Goal: Task Accomplishment & Management: Manage account settings

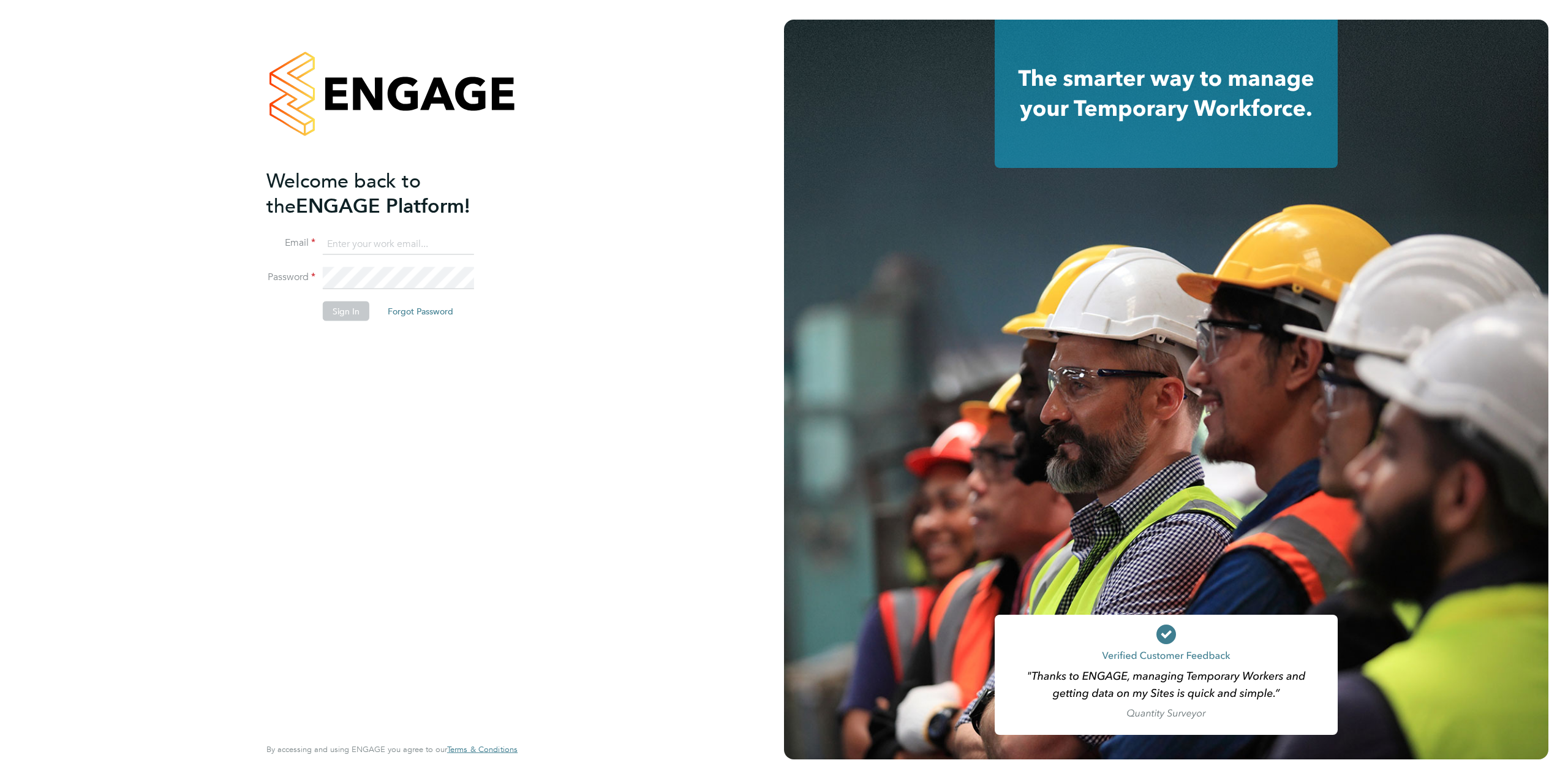
type input "tom.heath@randstadcpe.com"
click at [351, 306] on button "Sign In" at bounding box center [346, 311] width 46 height 20
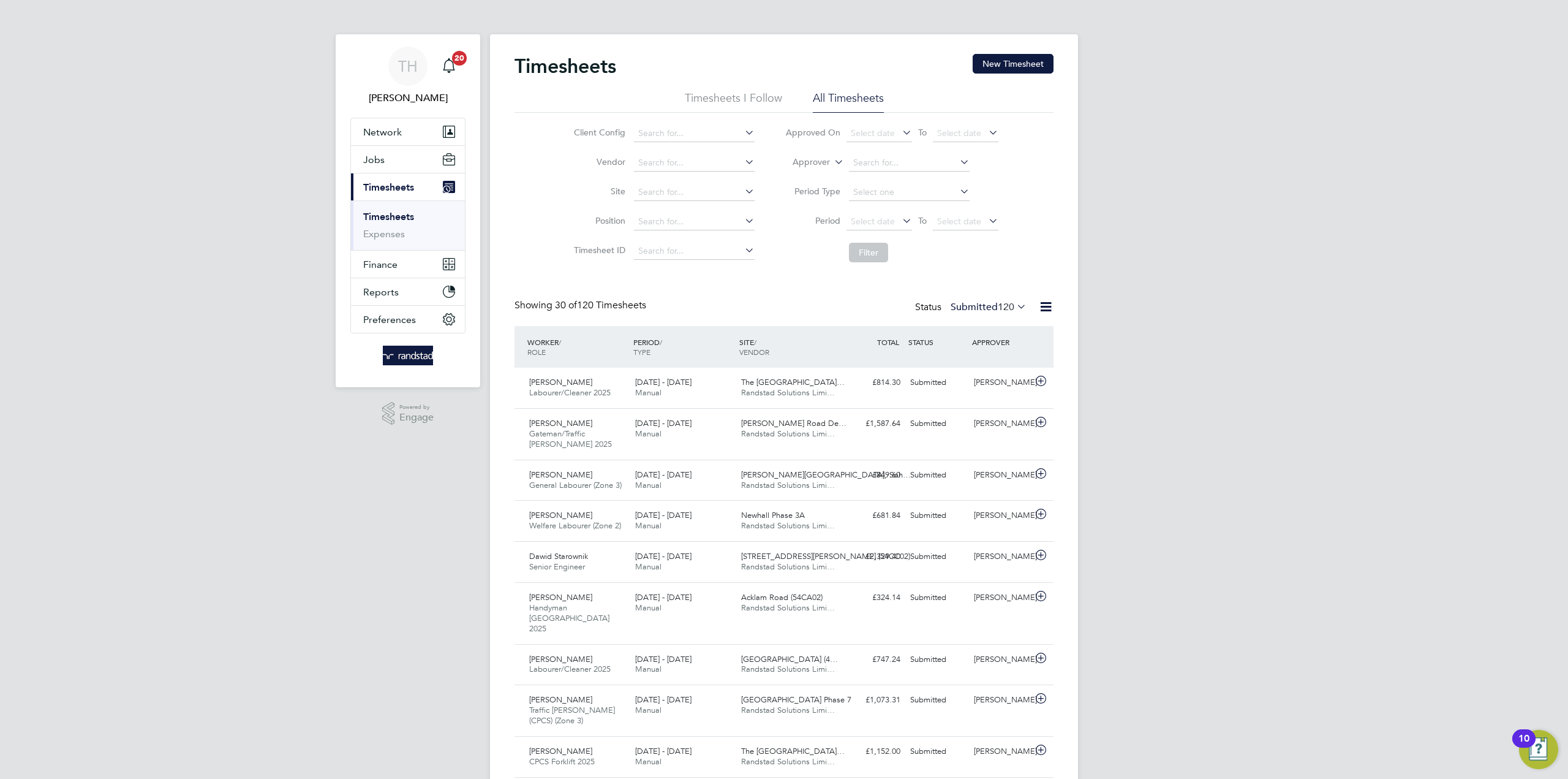
click at [723, 94] on li "Timesheets I Follow" at bounding box center [734, 102] width 98 height 22
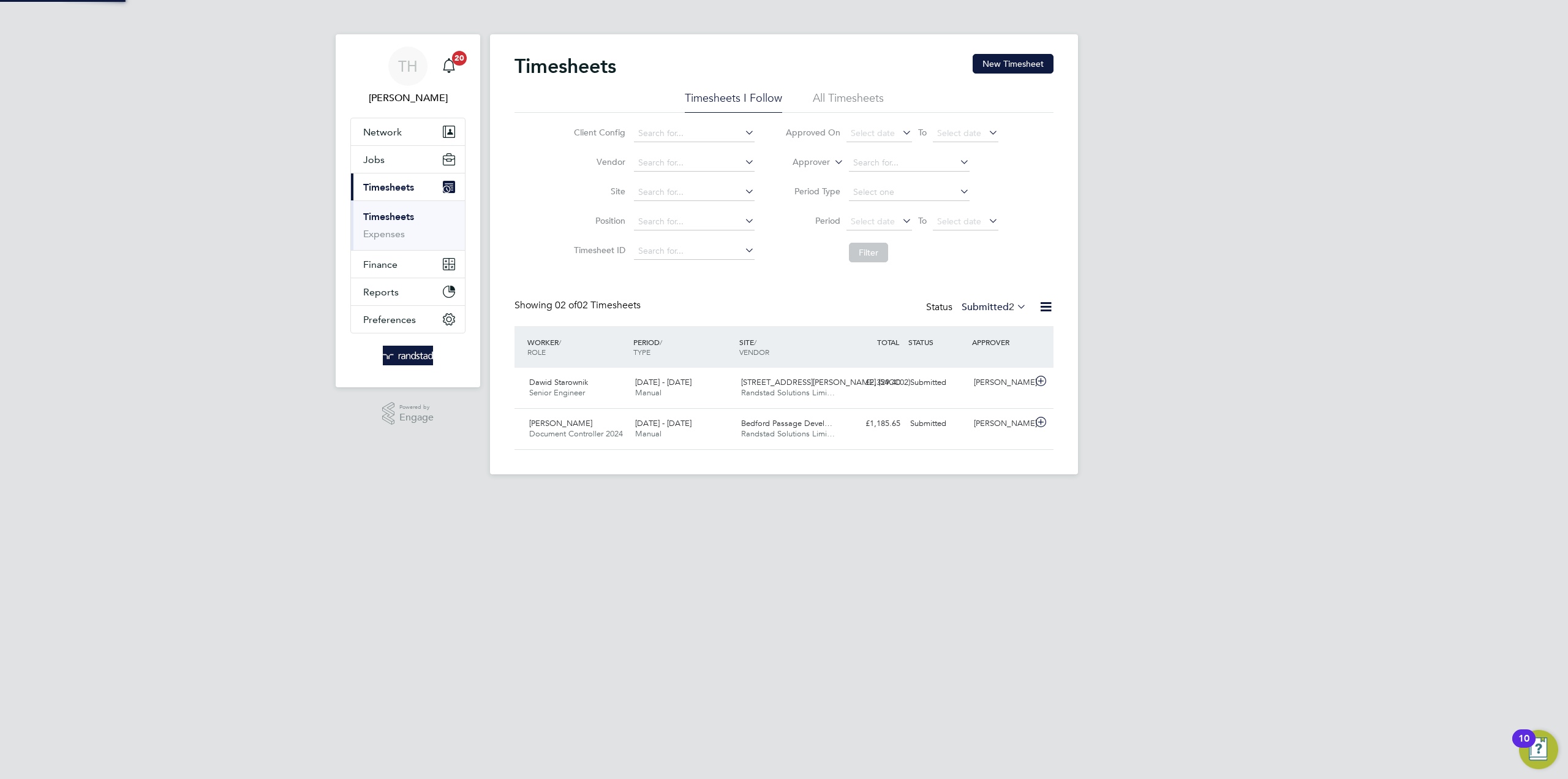
scroll to position [31, 107]
click at [813, 96] on li "All Timesheets" at bounding box center [848, 102] width 71 height 22
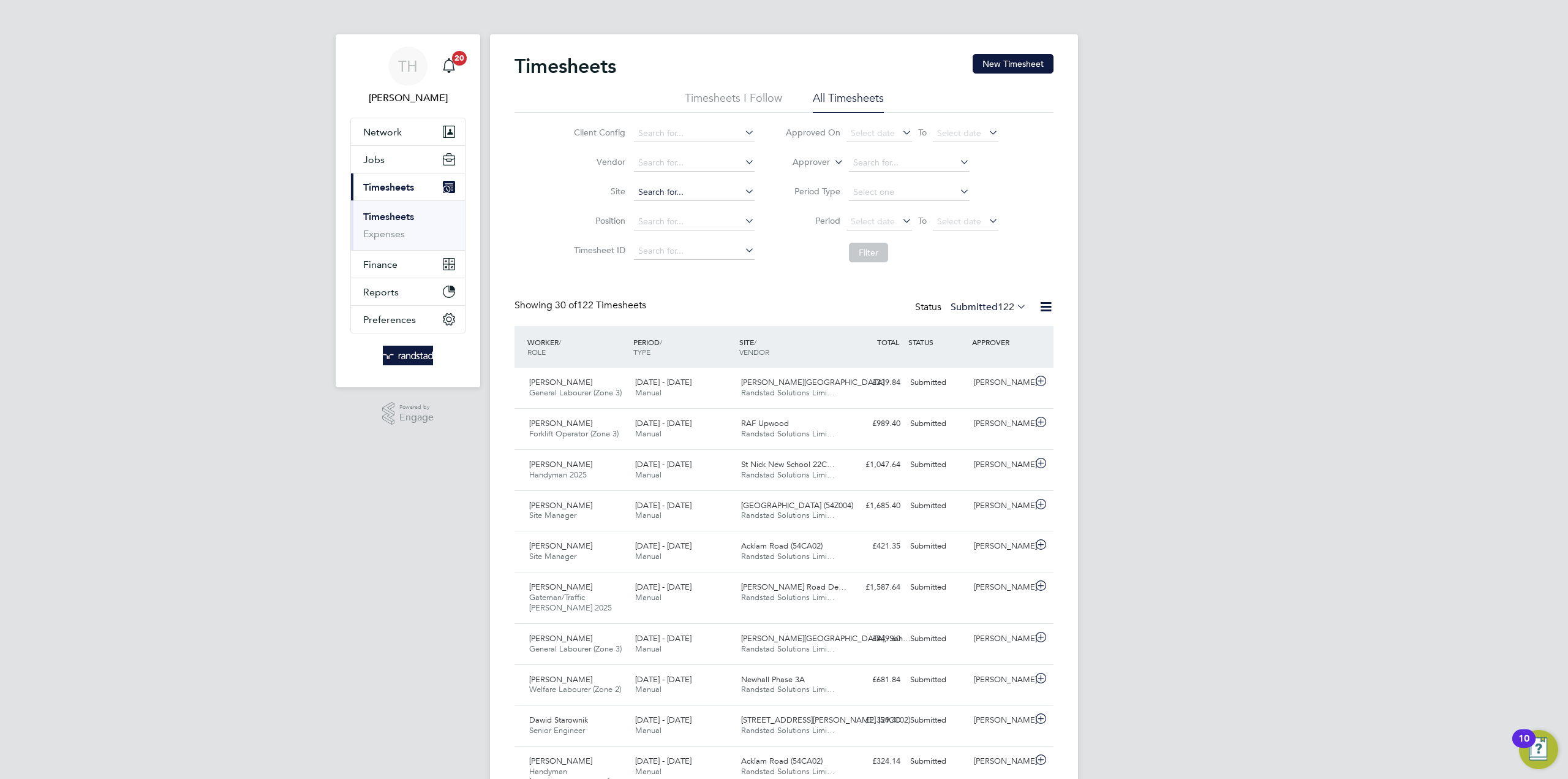
click at [704, 194] on input at bounding box center [694, 192] width 121 height 17
click at [704, 242] on li "[GEOGRAPHIC_DATA] (50CB03)" at bounding box center [703, 242] width 141 height 17
type input "[GEOGRAPHIC_DATA] (50CB03)"
click at [856, 247] on button "Filter" at bounding box center [868, 252] width 39 height 20
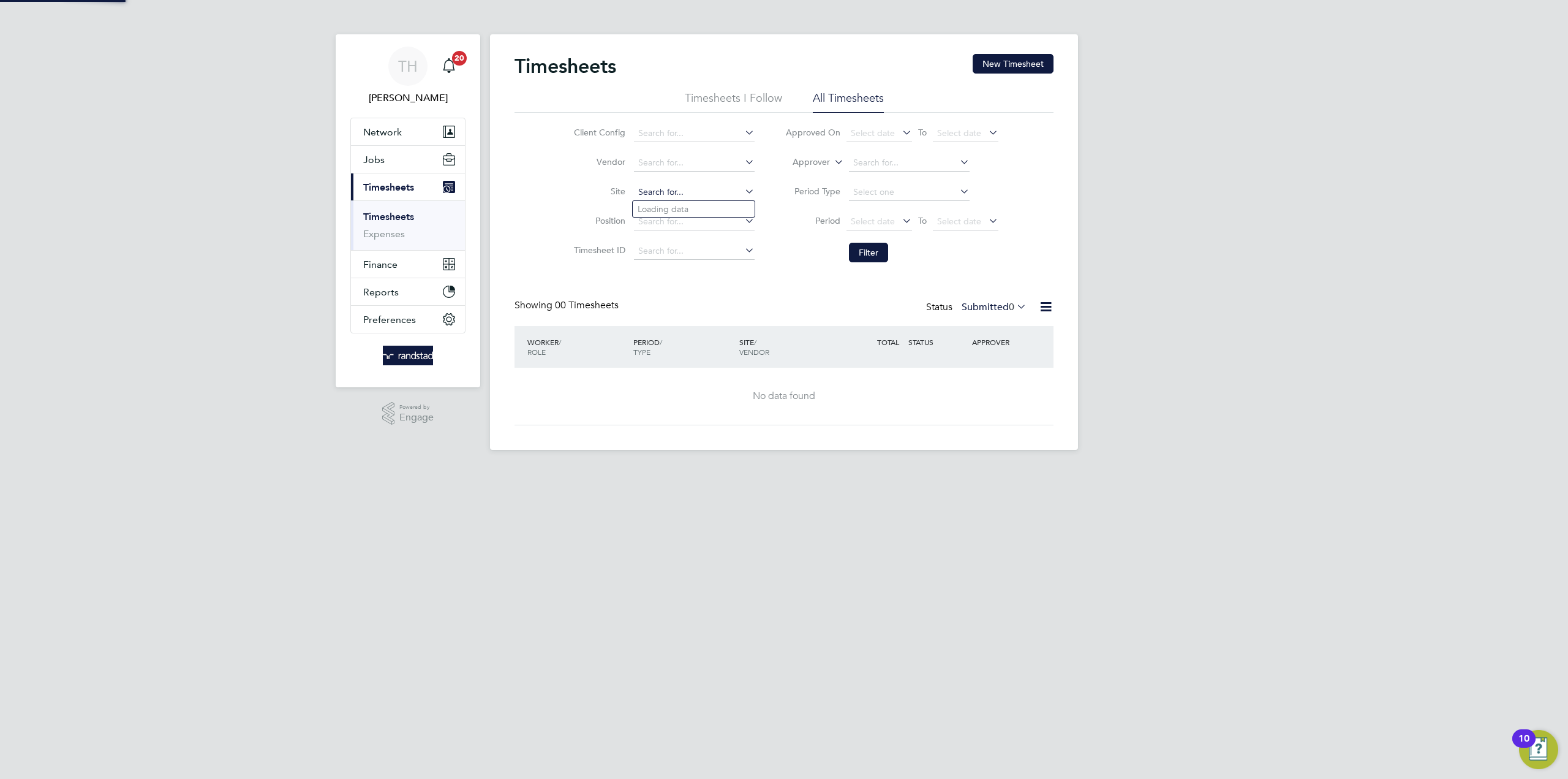
click at [729, 187] on input at bounding box center [694, 192] width 121 height 17
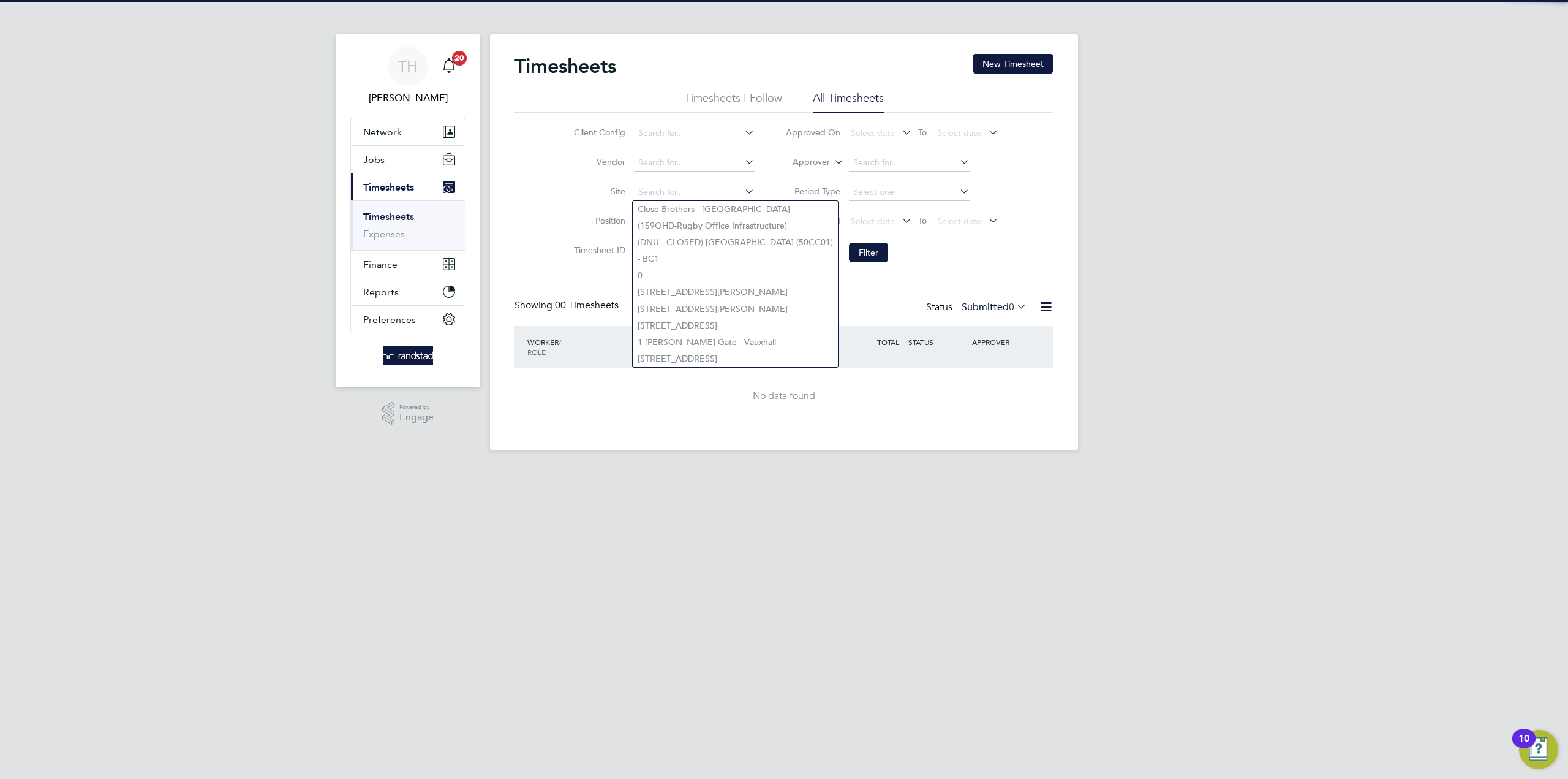
click at [971, 254] on li "Filter" at bounding box center [892, 252] width 244 height 31
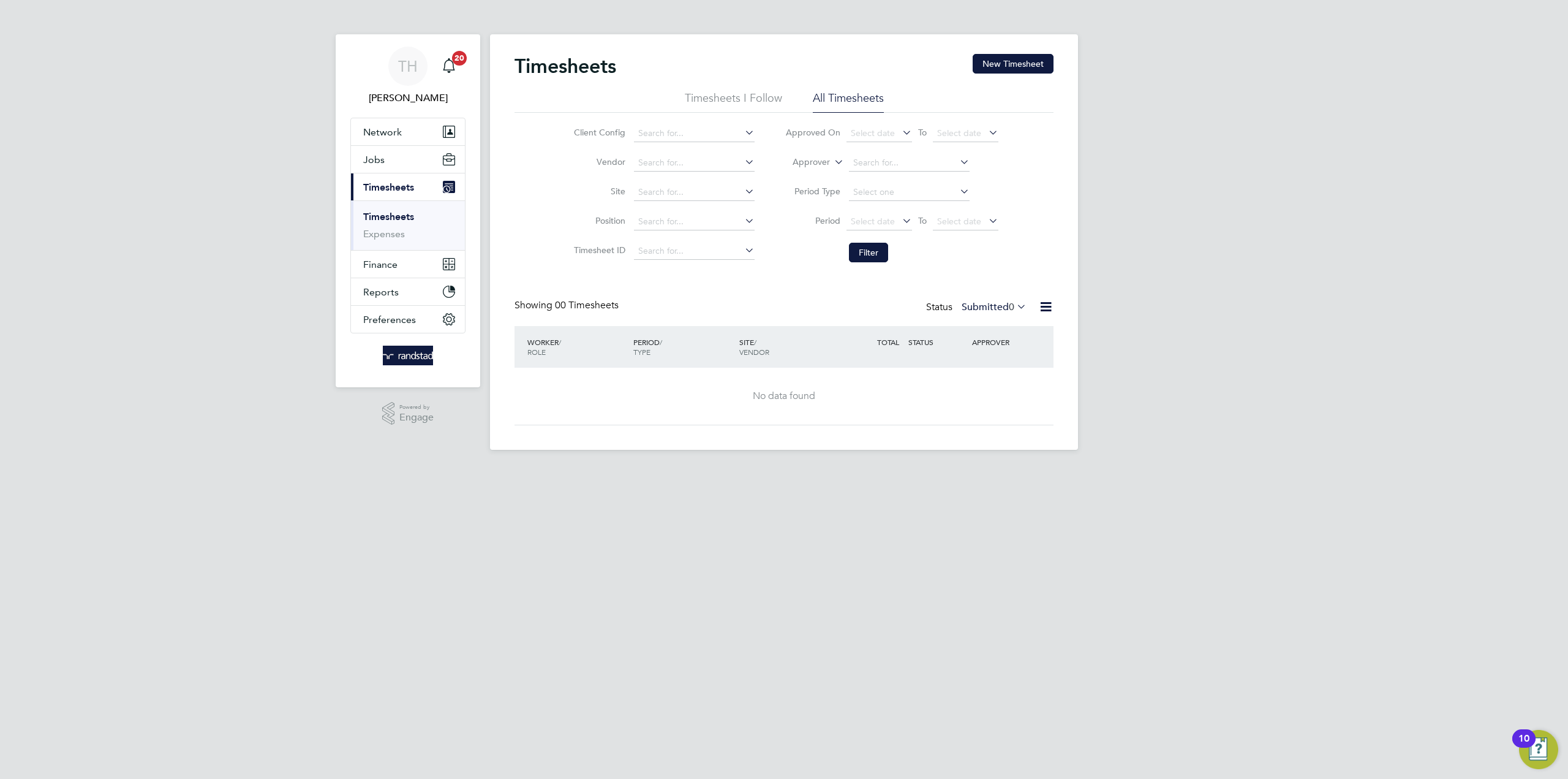
click at [895, 256] on li "Filter" at bounding box center [892, 252] width 244 height 31
click at [874, 251] on button "Filter" at bounding box center [868, 252] width 39 height 20
click at [690, 188] on input at bounding box center [694, 192] width 121 height 17
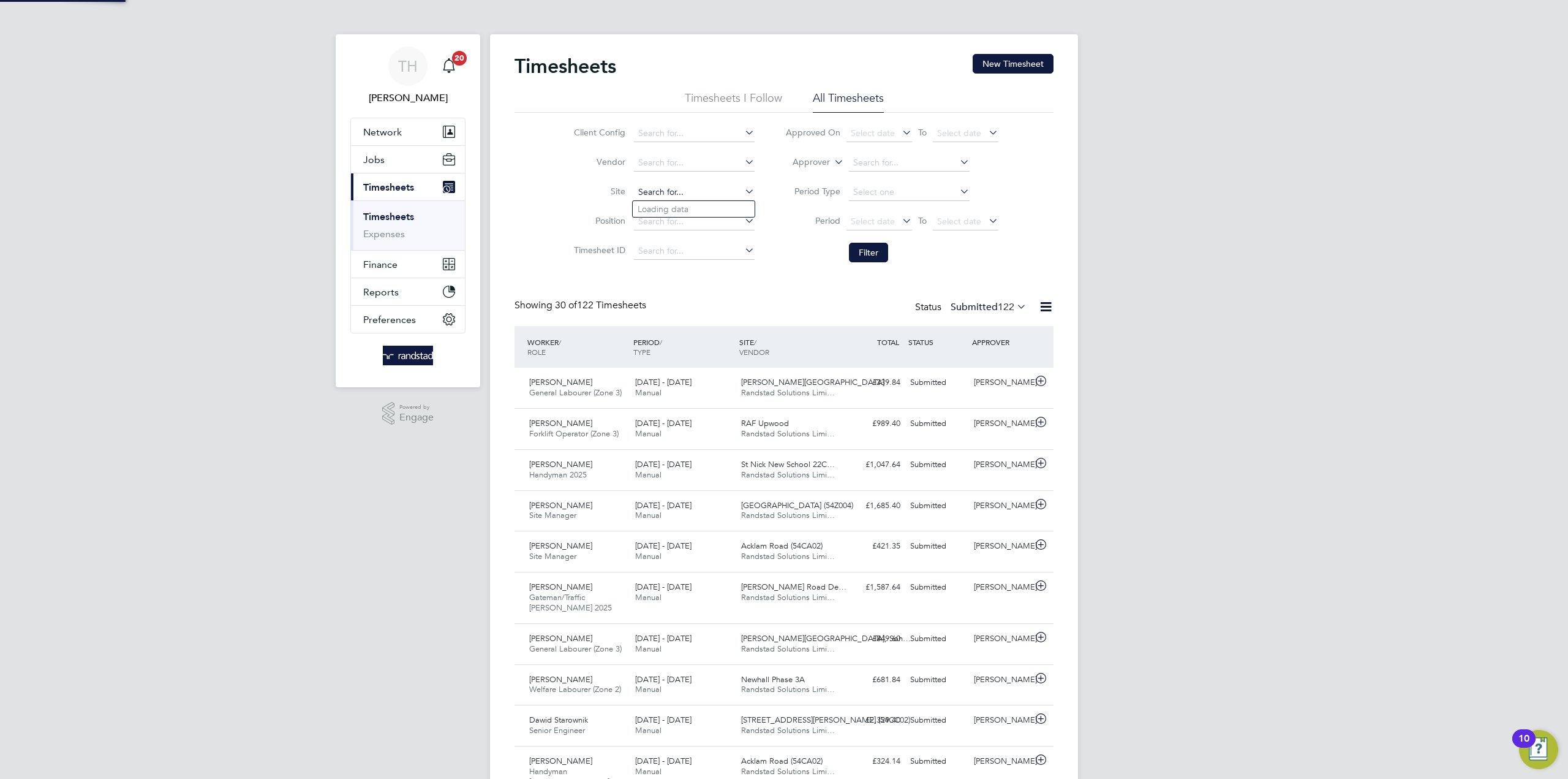
type input "e"
click at [704, 235] on li "[GEOGRAPHIC_DATA] (50CB03)" at bounding box center [703, 242] width 141 height 17
type input "[GEOGRAPHIC_DATA] (50CB03)"
click at [870, 255] on button "Filter" at bounding box center [868, 252] width 39 height 20
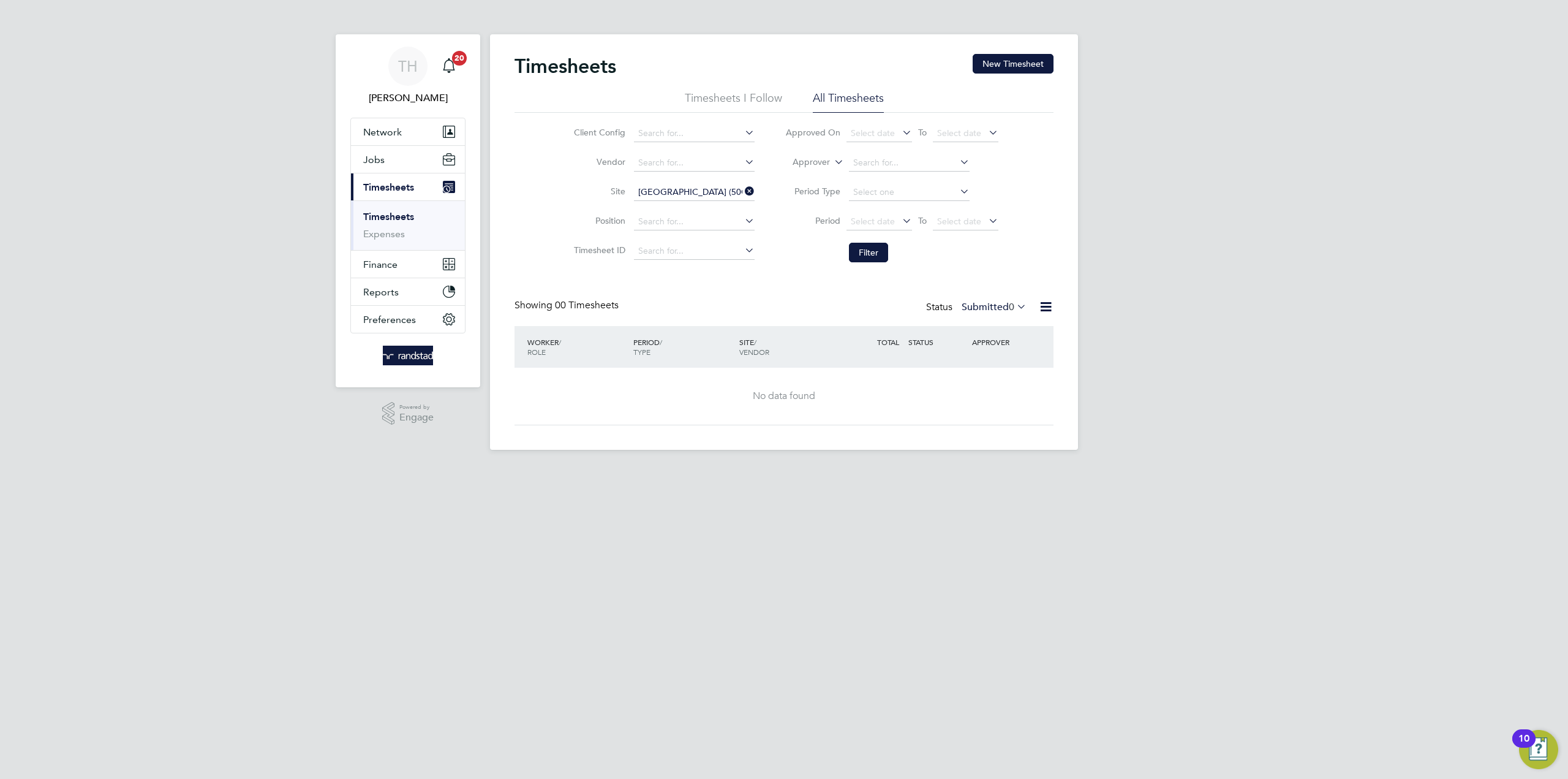
click at [747, 99] on li "Timesheets I Follow" at bounding box center [734, 102] width 98 height 22
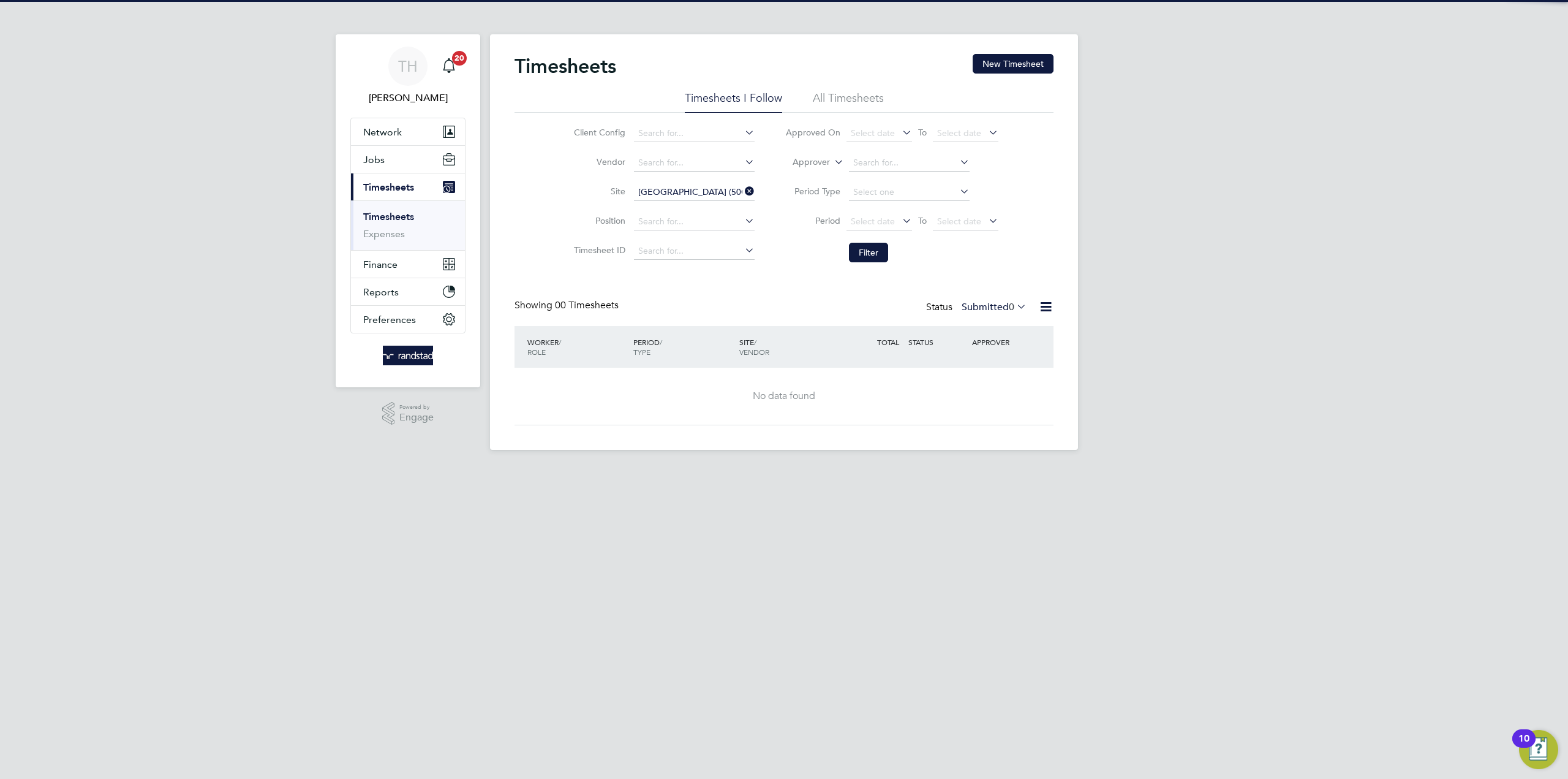
click at [846, 99] on li "All Timesheets" at bounding box center [848, 102] width 71 height 22
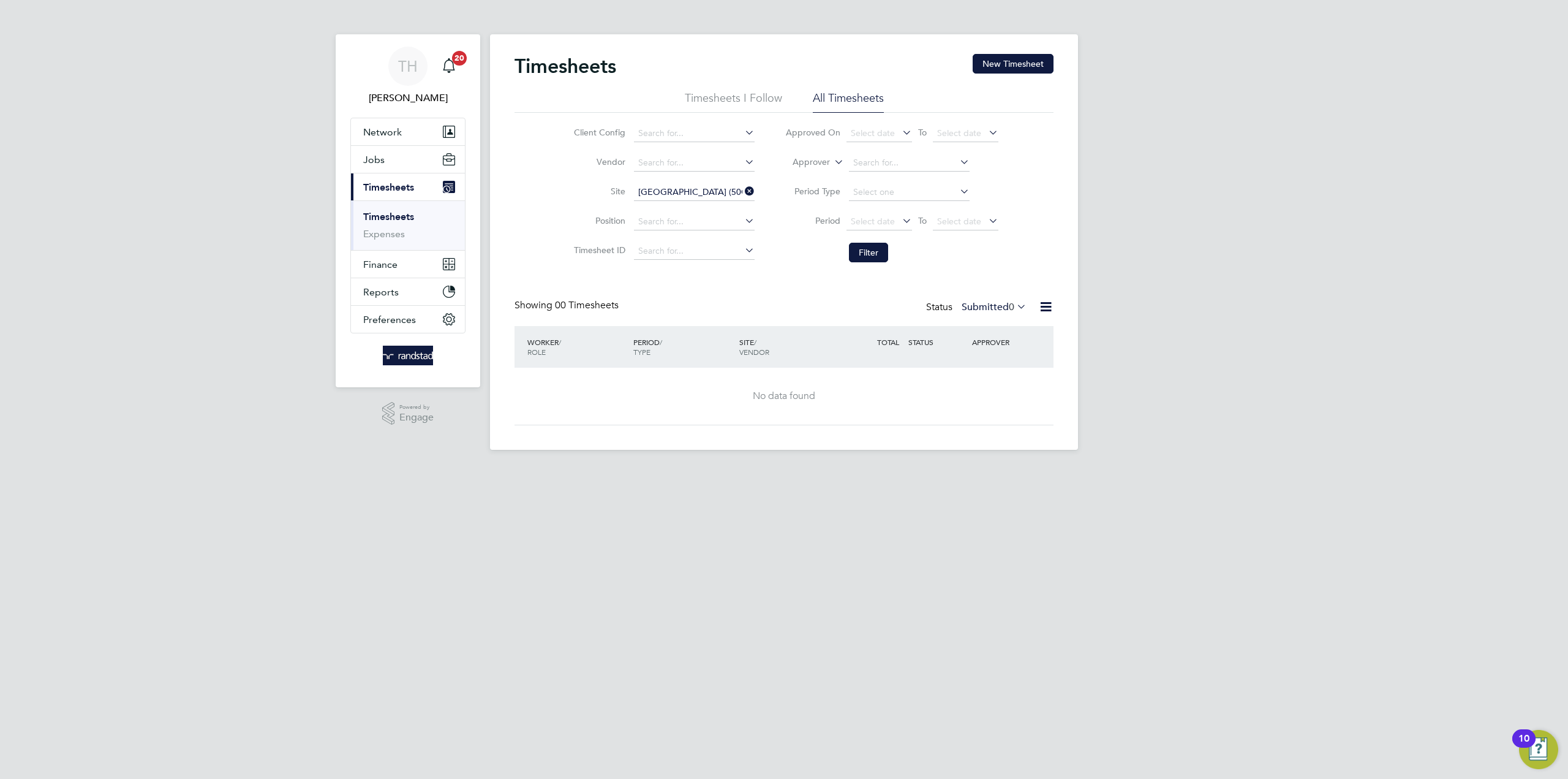
drag, startPoint x: 752, startPoint y: 190, endPoint x: 745, endPoint y: 192, distance: 7.3
click at [742, 190] on icon at bounding box center [742, 191] width 0 height 17
click at [699, 191] on input at bounding box center [694, 192] width 121 height 17
type input "d"
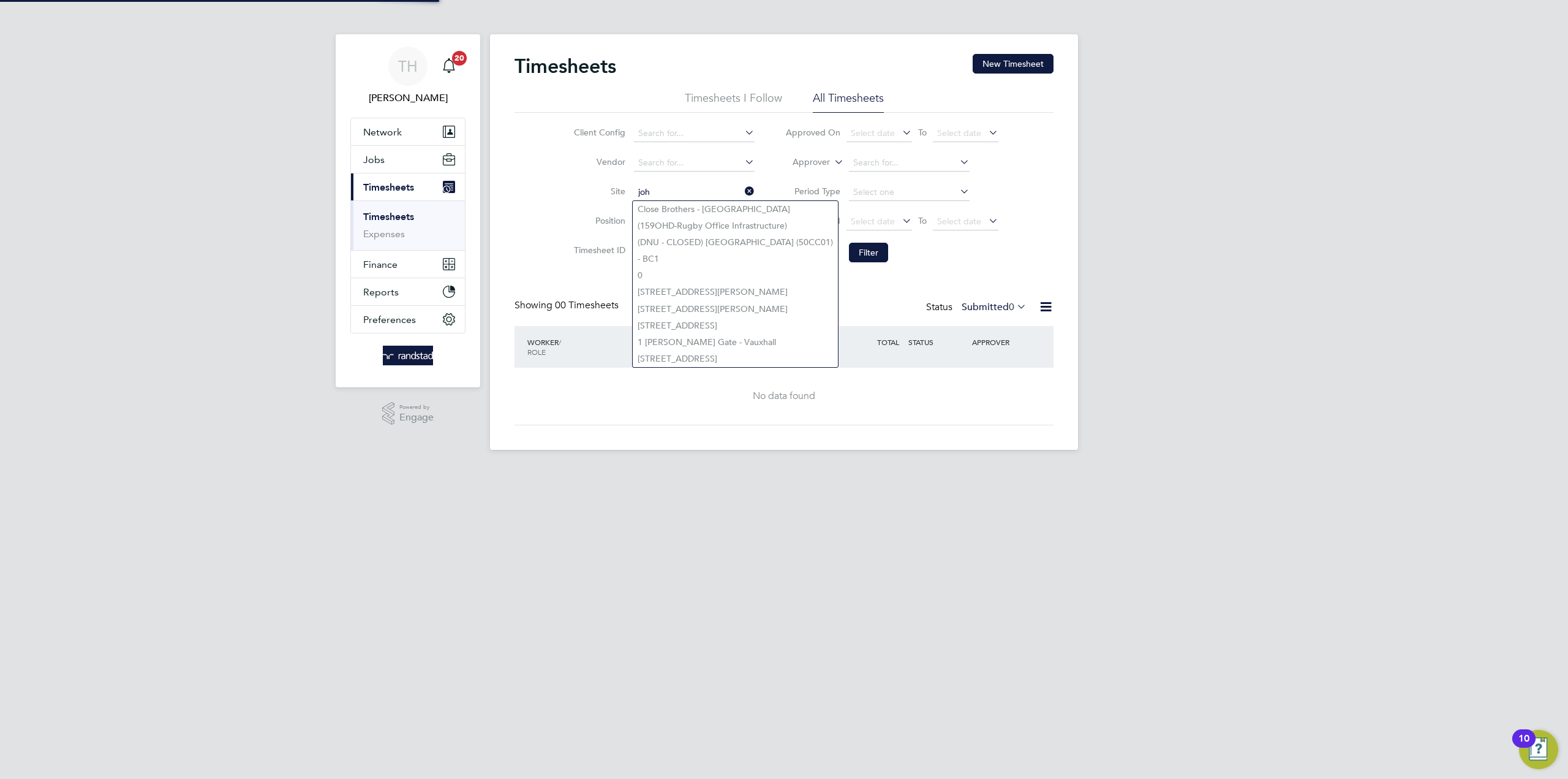
type input "[PERSON_NAME]"
drag, startPoint x: 613, startPoint y: 187, endPoint x: 572, endPoint y: 189, distance: 41.0
click at [573, 189] on li "Site [PERSON_NAME]" at bounding box center [663, 193] width 215 height 30
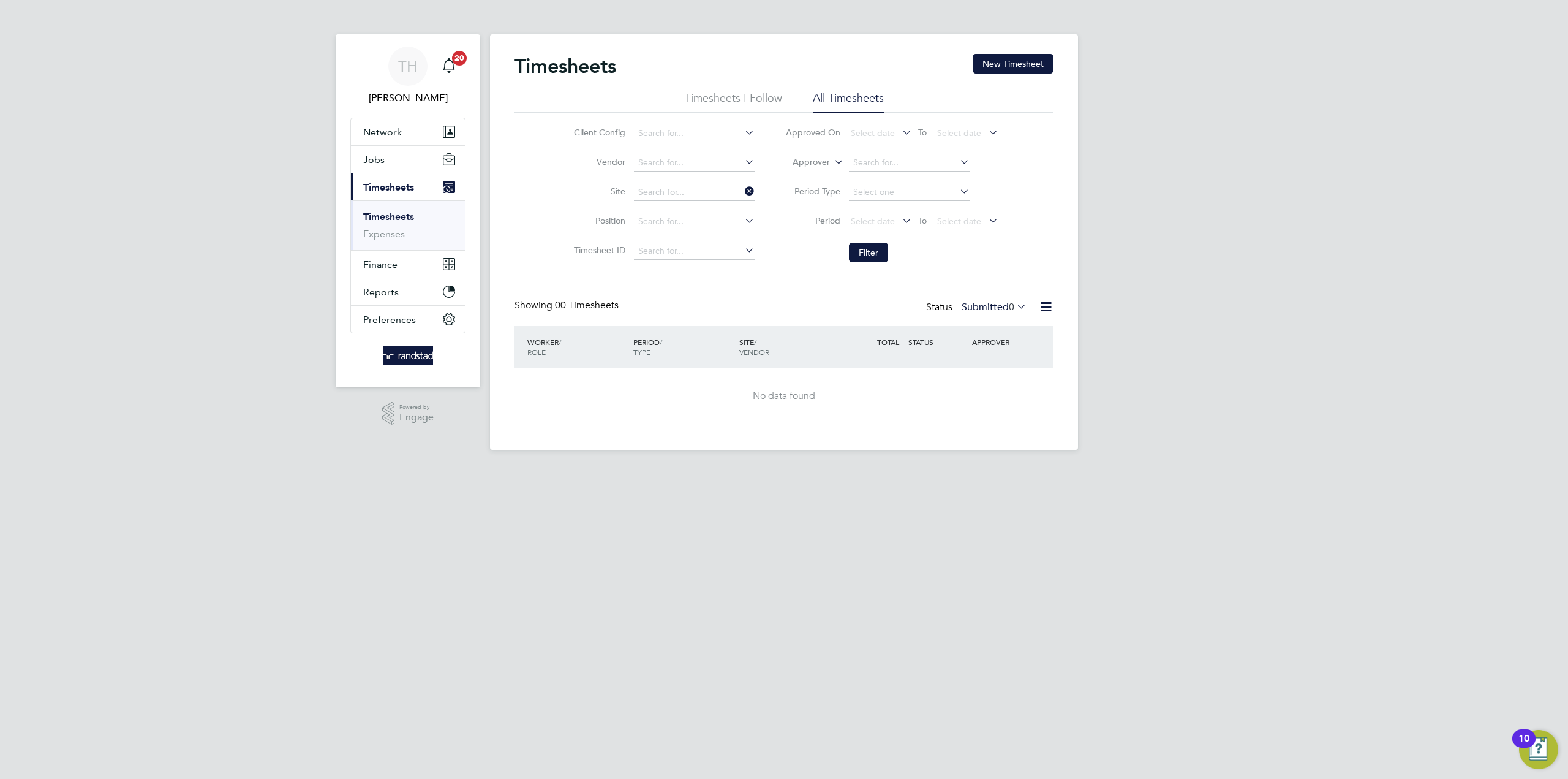
click at [1104, 129] on div "TH [PERSON_NAME] Notifications 20 Applications: Network Businesses Sites Worker…" at bounding box center [784, 234] width 1568 height 469
click at [823, 274] on div "Timesheets New Timesheet Timesheets I Follow All Timesheets Client Config Vendo…" at bounding box center [784, 239] width 539 height 372
click at [391, 216] on link "Timesheets" at bounding box center [388, 217] width 50 height 12
click at [669, 193] on input at bounding box center [694, 192] width 121 height 17
type input "A43 Syresham (100339)"
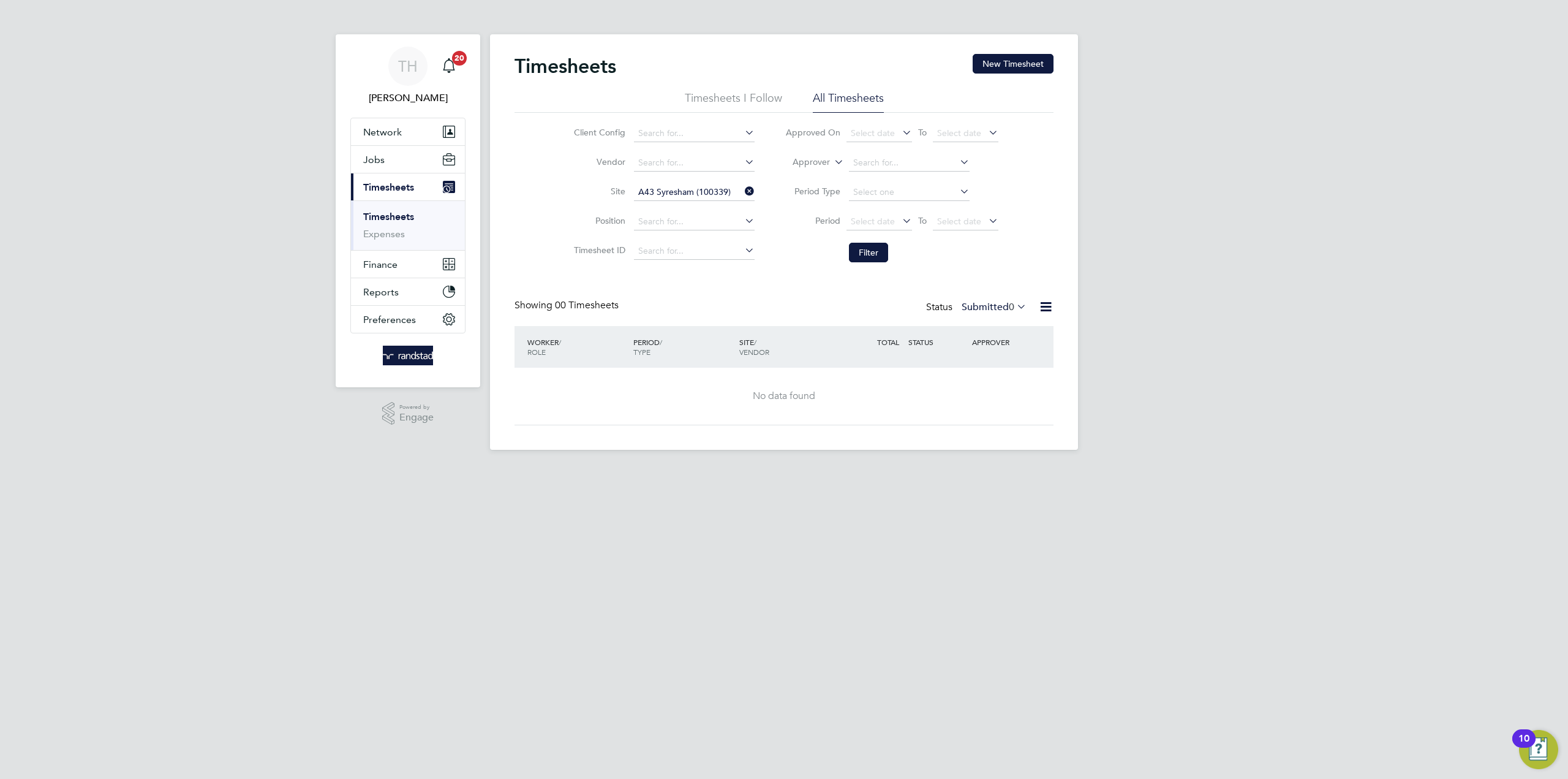
click at [742, 195] on icon at bounding box center [742, 191] width 0 height 17
click at [758, 94] on li "Timesheets I Follow" at bounding box center [734, 102] width 98 height 22
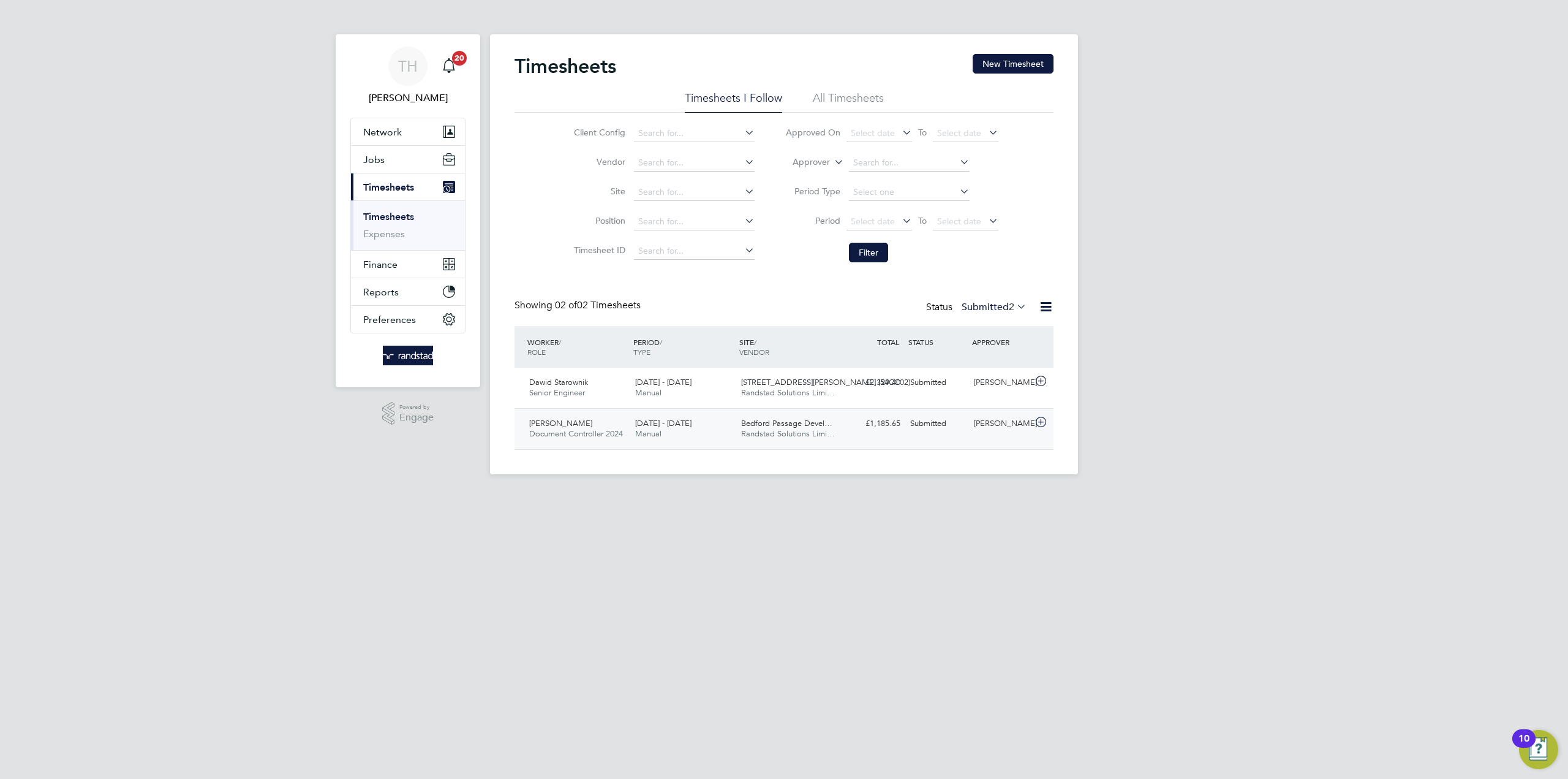
click at [827, 418] on span "Bedford Passage Devel…" at bounding box center [787, 423] width 91 height 11
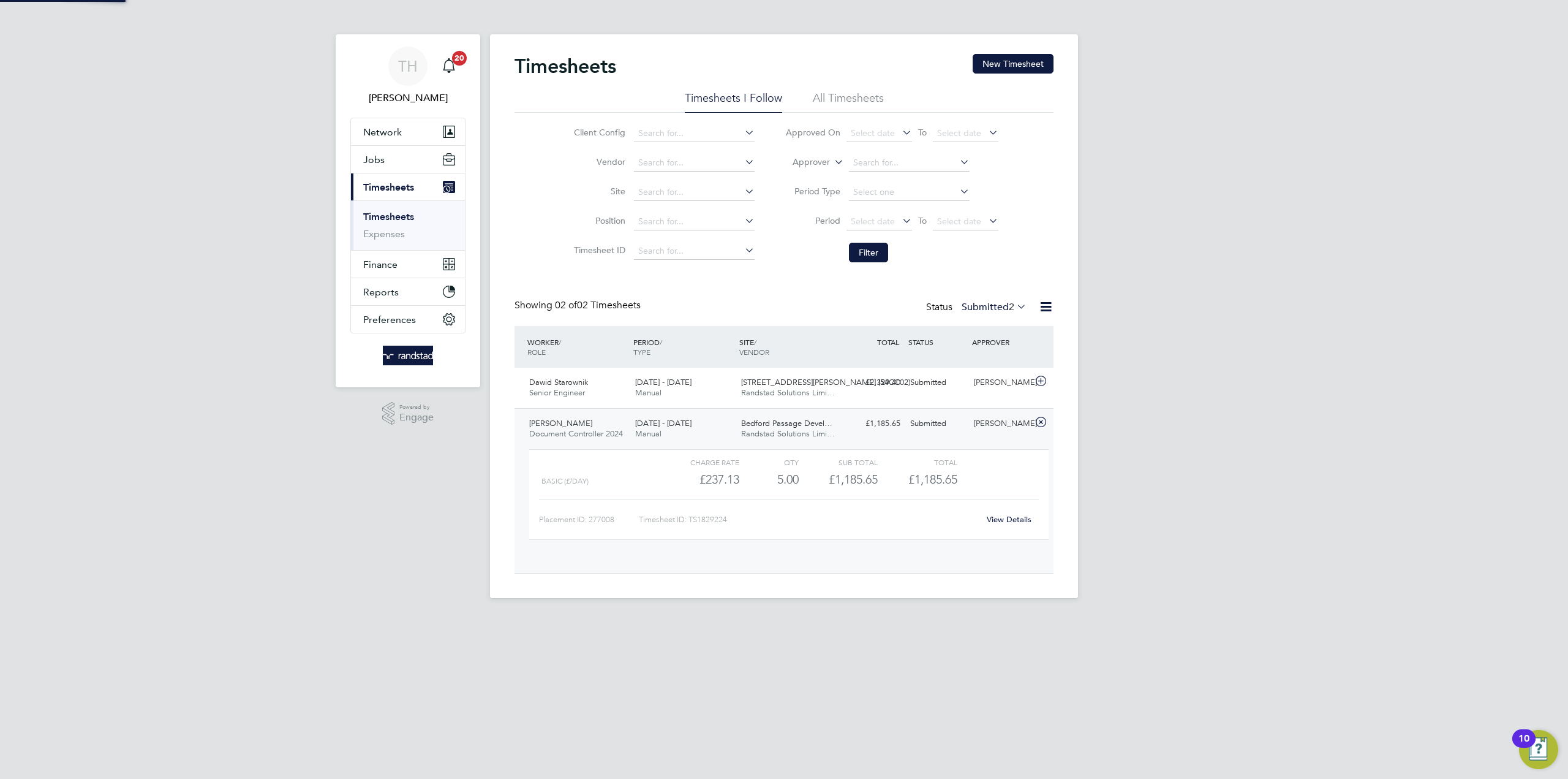
scroll to position [21, 119]
click at [798, 381] on span "[STREET_ADDRESS][PERSON_NAME] (54CC02)" at bounding box center [826, 382] width 169 height 11
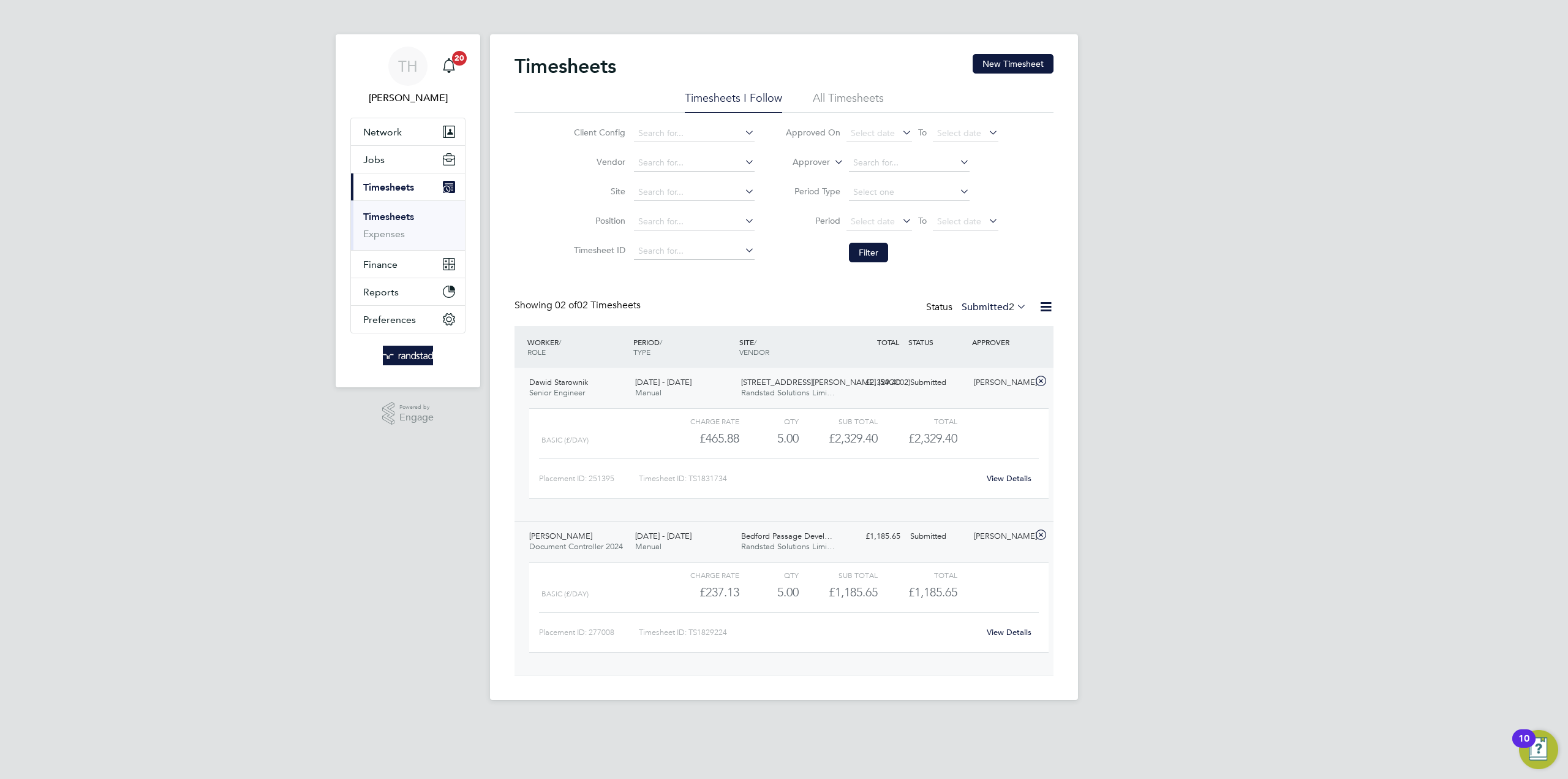
click at [798, 381] on span "[STREET_ADDRESS][PERSON_NAME] (54CC02)" at bounding box center [826, 382] width 169 height 11
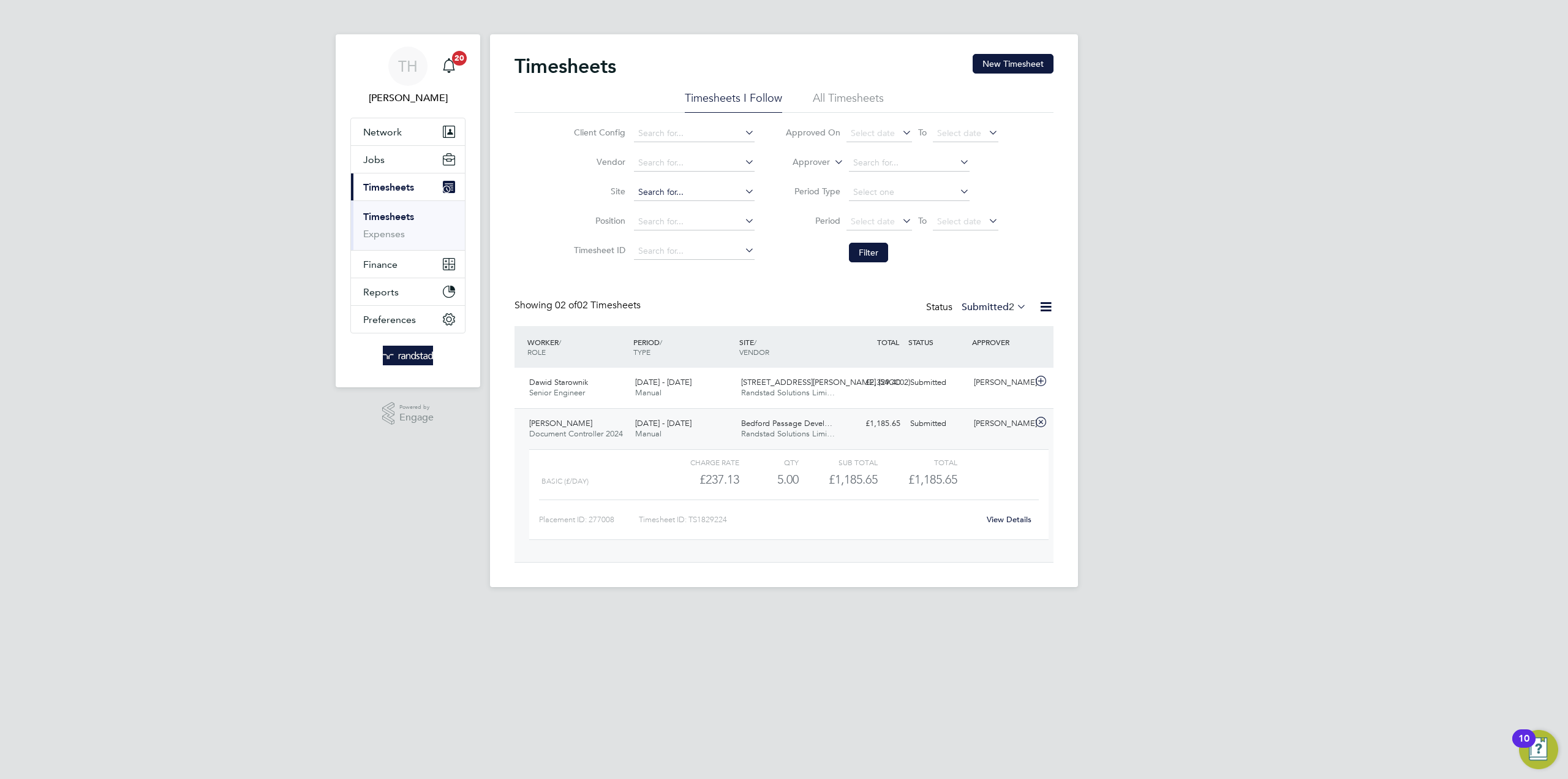
click at [669, 188] on input at bounding box center [694, 192] width 121 height 17
type input "[GEOGRAPHIC_DATA] (54CA06)"
click at [866, 241] on li "Filter" at bounding box center [892, 252] width 244 height 31
click at [867, 250] on button "Filter" at bounding box center [868, 252] width 39 height 20
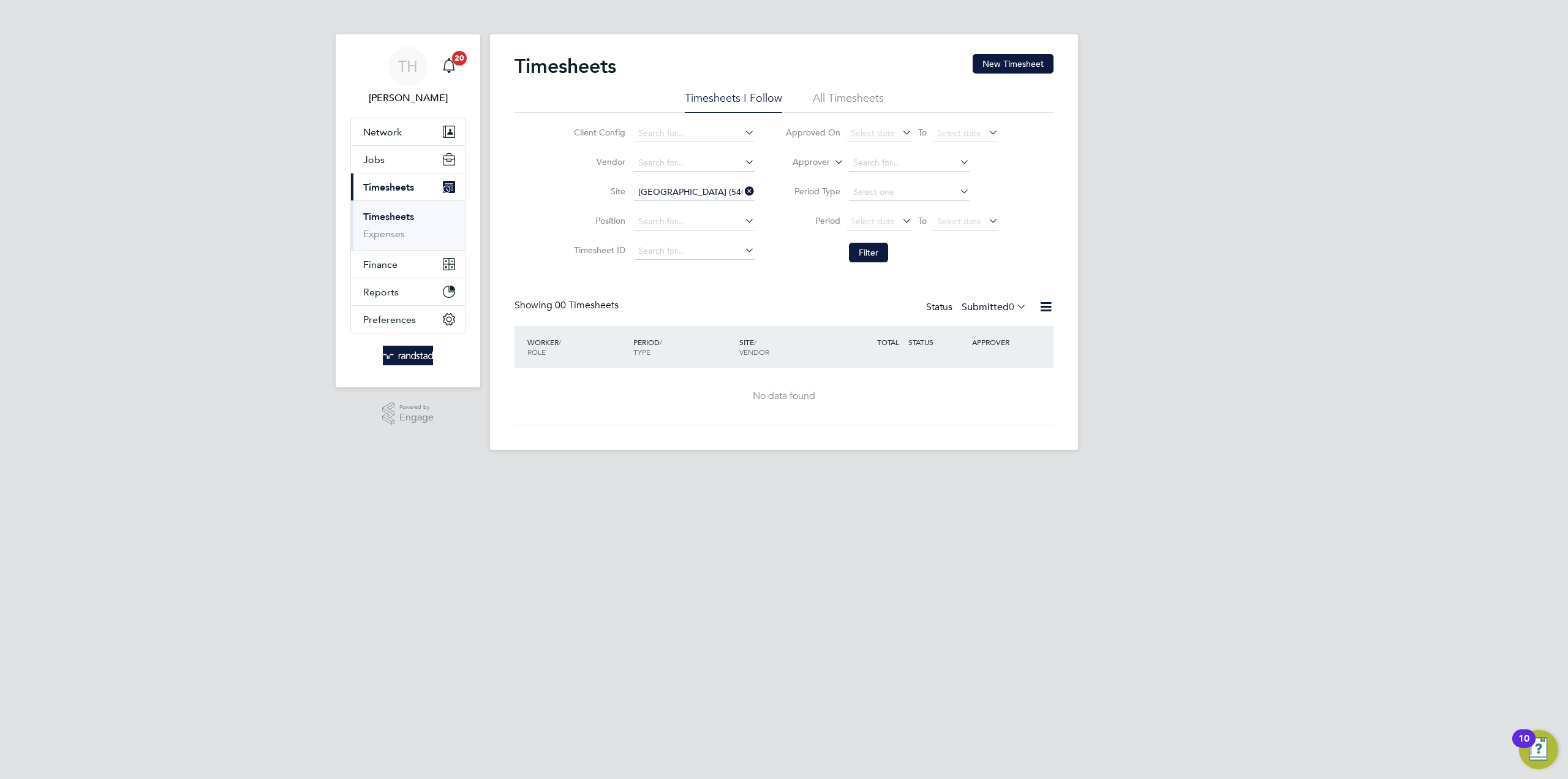
click at [857, 99] on li "All Timesheets" at bounding box center [848, 102] width 71 height 22
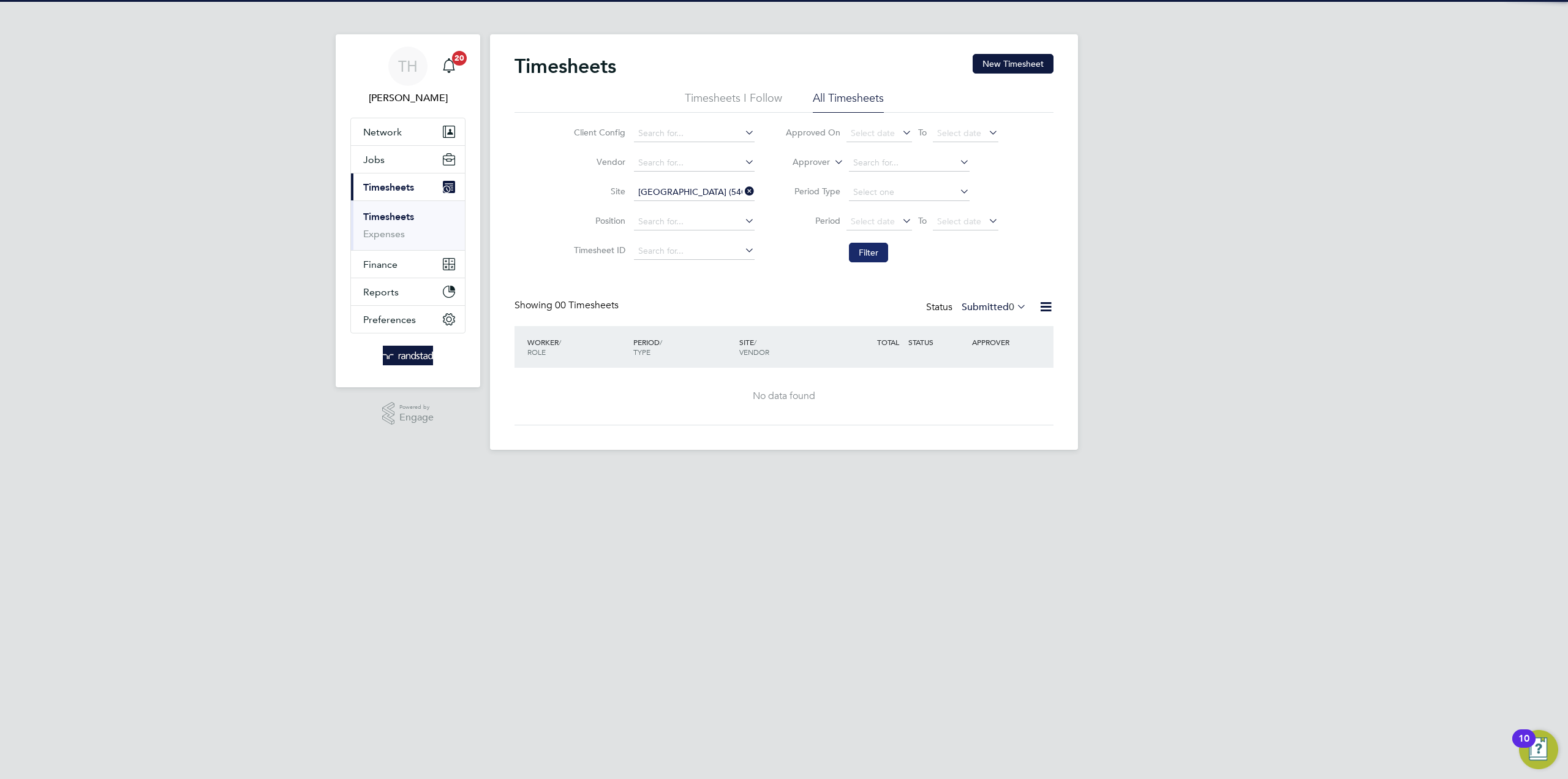
click at [875, 257] on button "Filter" at bounding box center [868, 252] width 39 height 20
